Goal: Obtain resource: Download file/media

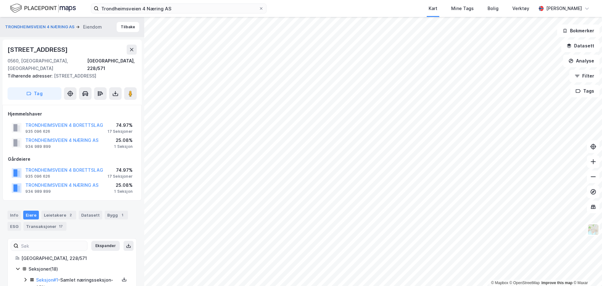
scroll to position [0, 0]
click at [0, 0] on button "TRONDHEIMSVEIEN 4 NÆRING AS" at bounding box center [0, 0] width 0 height 0
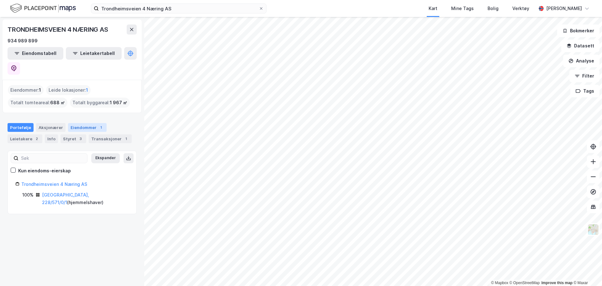
click at [81, 123] on div "Eiendommer 1" at bounding box center [87, 127] width 39 height 9
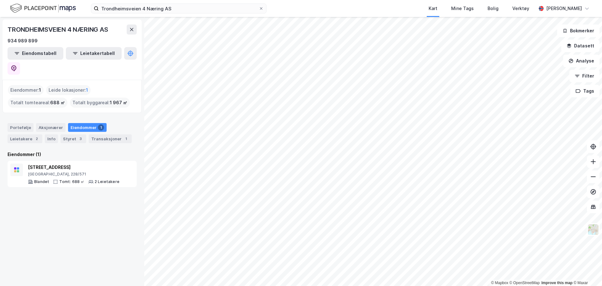
click at [81, 123] on div "Eiendommer 1" at bounding box center [87, 127] width 39 height 9
click at [13, 123] on div "Portefølje" at bounding box center [21, 127] width 26 height 9
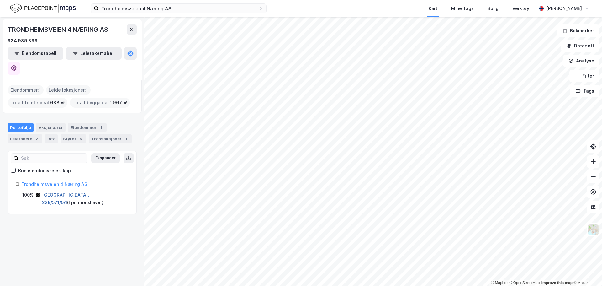
click at [66, 192] on link "[GEOGRAPHIC_DATA], 228/571/0/1" at bounding box center [65, 198] width 47 height 13
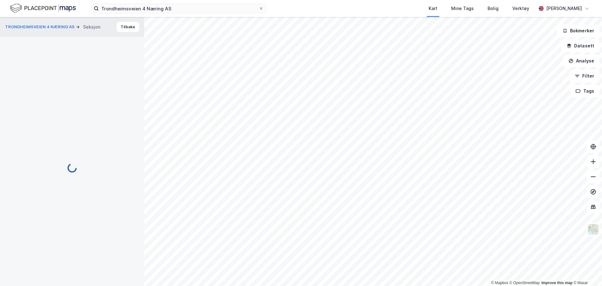
scroll to position [0, 0]
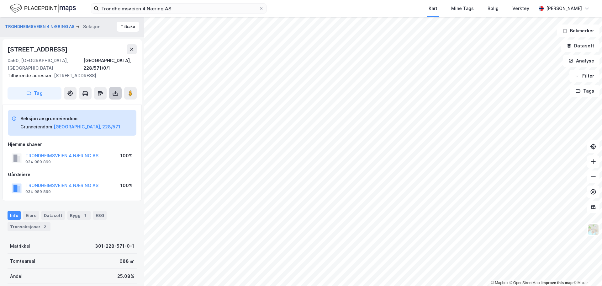
click at [117, 95] on icon at bounding box center [115, 94] width 5 height 3
click at [103, 109] on div "Last ned grunnbok" at bounding box center [88, 106] width 67 height 10
